Goal: Task Accomplishment & Management: Manage account settings

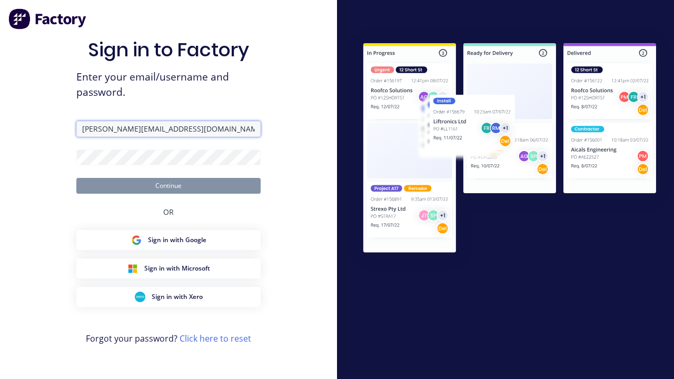
type input "[PERSON_NAME][EMAIL_ADDRESS][DOMAIN_NAME]"
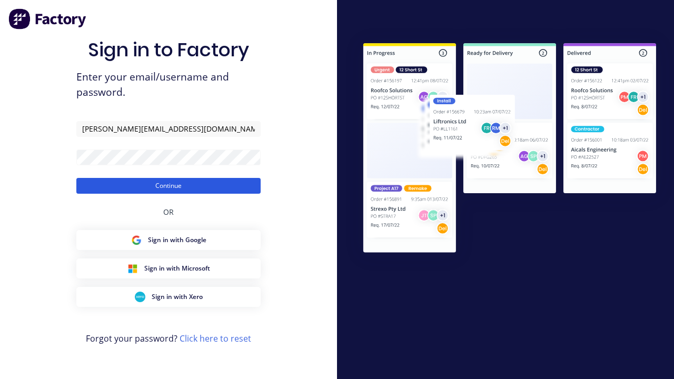
click at [169, 185] on button "Continue" at bounding box center [168, 186] width 184 height 16
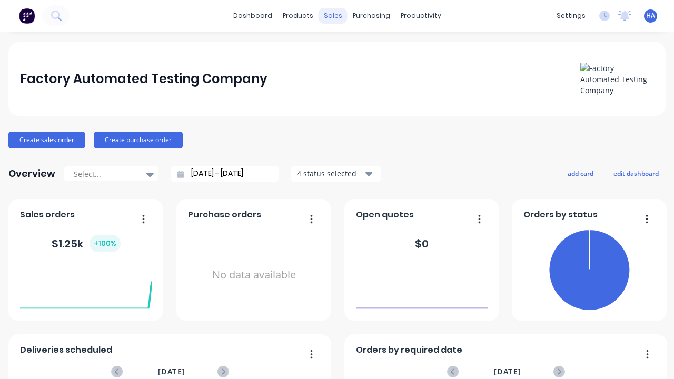
click at [333, 16] on div "sales" at bounding box center [333, 16] width 29 height 16
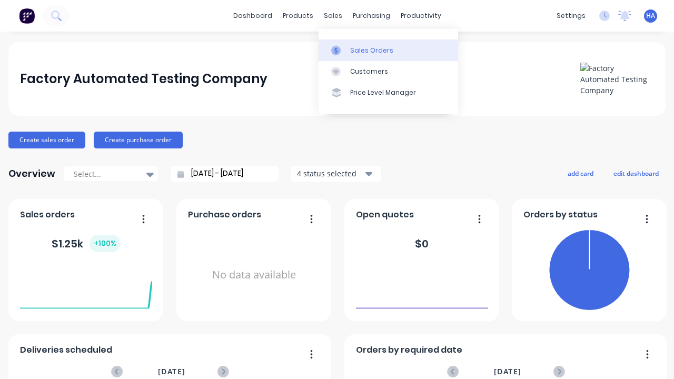
click at [388, 50] on div "Sales Orders" at bounding box center [371, 50] width 43 height 9
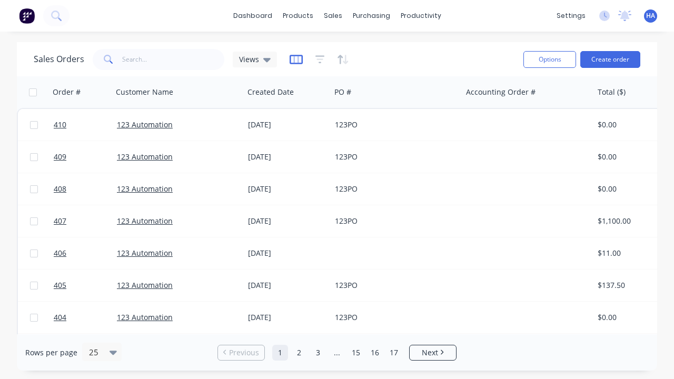
click at [296, 59] on icon "button" at bounding box center [296, 59] width 13 height 11
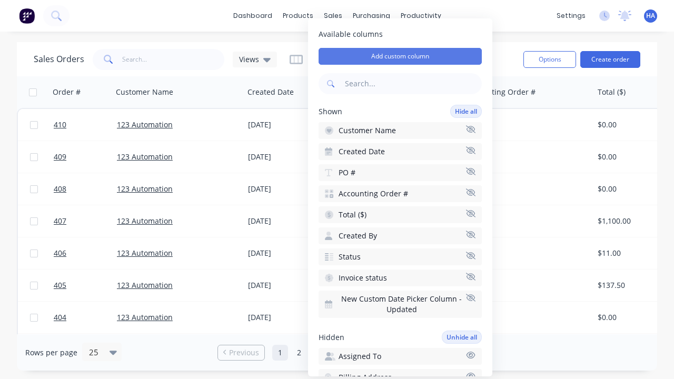
click at [400, 56] on button "Add custom column" at bounding box center [400, 56] width 163 height 17
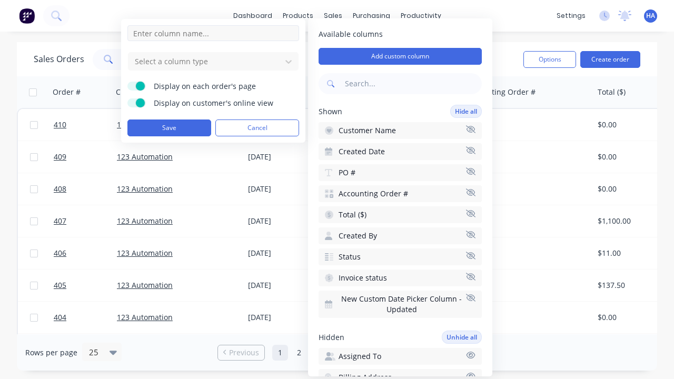
click at [213, 33] on input at bounding box center [213, 33] width 172 height 16
type input "New Custom DT Picker Column"
click at [205, 61] on div at bounding box center [205, 61] width 142 height 13
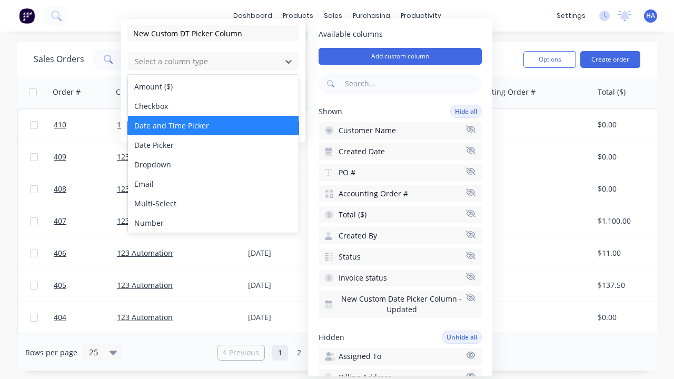
click at [213, 125] on div "Date and Time Picker" at bounding box center [213, 125] width 171 height 19
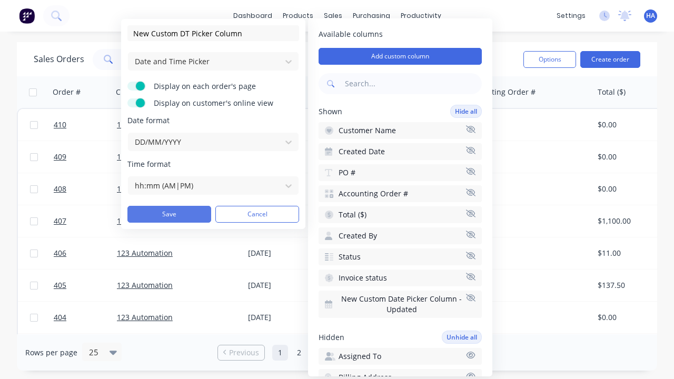
click at [169, 214] on button "Save" at bounding box center [169, 214] width 84 height 17
